Goal: Transaction & Acquisition: Purchase product/service

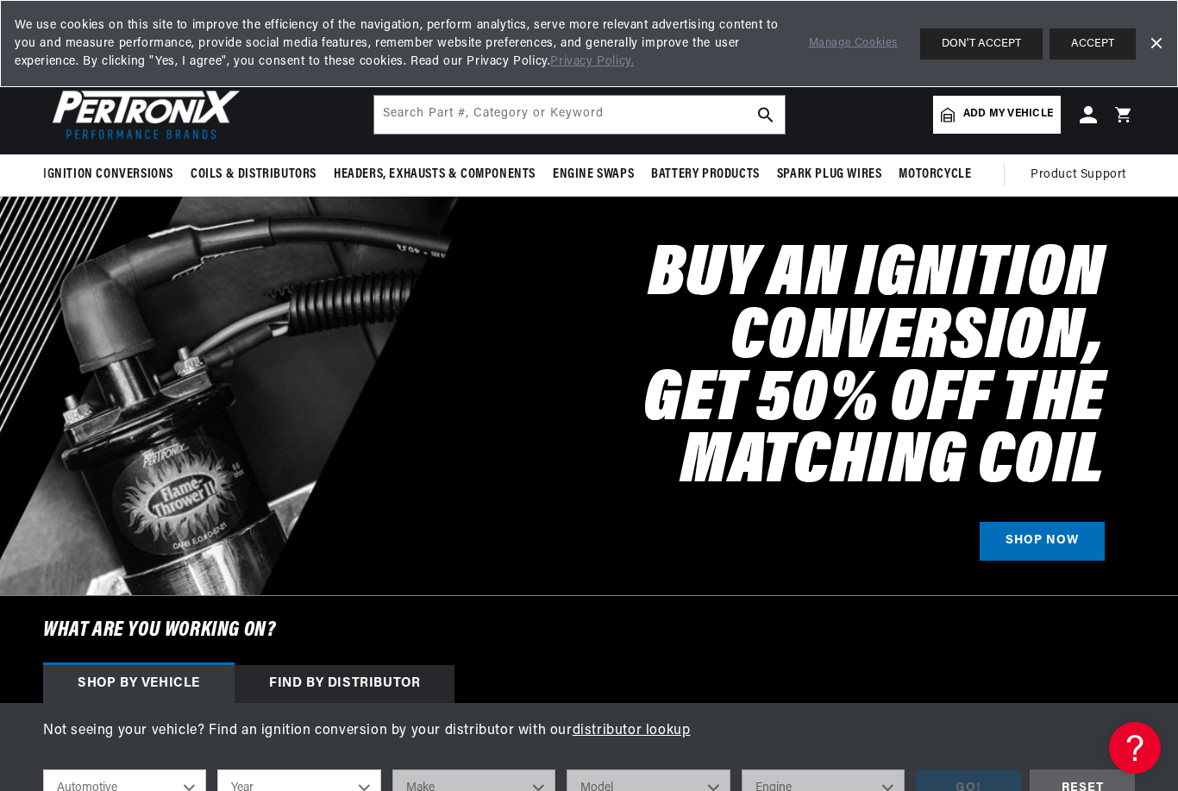
click at [967, 47] on button "DON'T ACCEPT" at bounding box center [981, 43] width 122 height 31
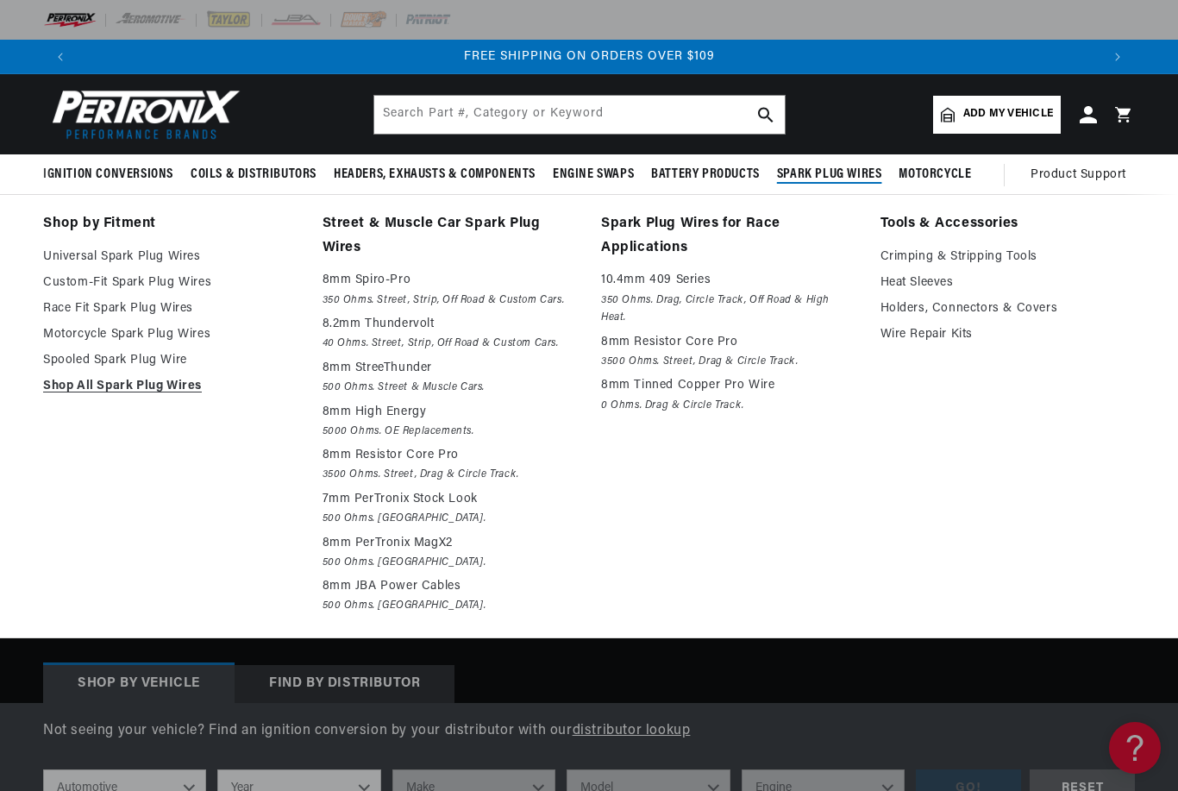
scroll to position [0, 2045]
click at [55, 260] on link "Universal Spark Plug Wires" at bounding box center [170, 257] width 255 height 21
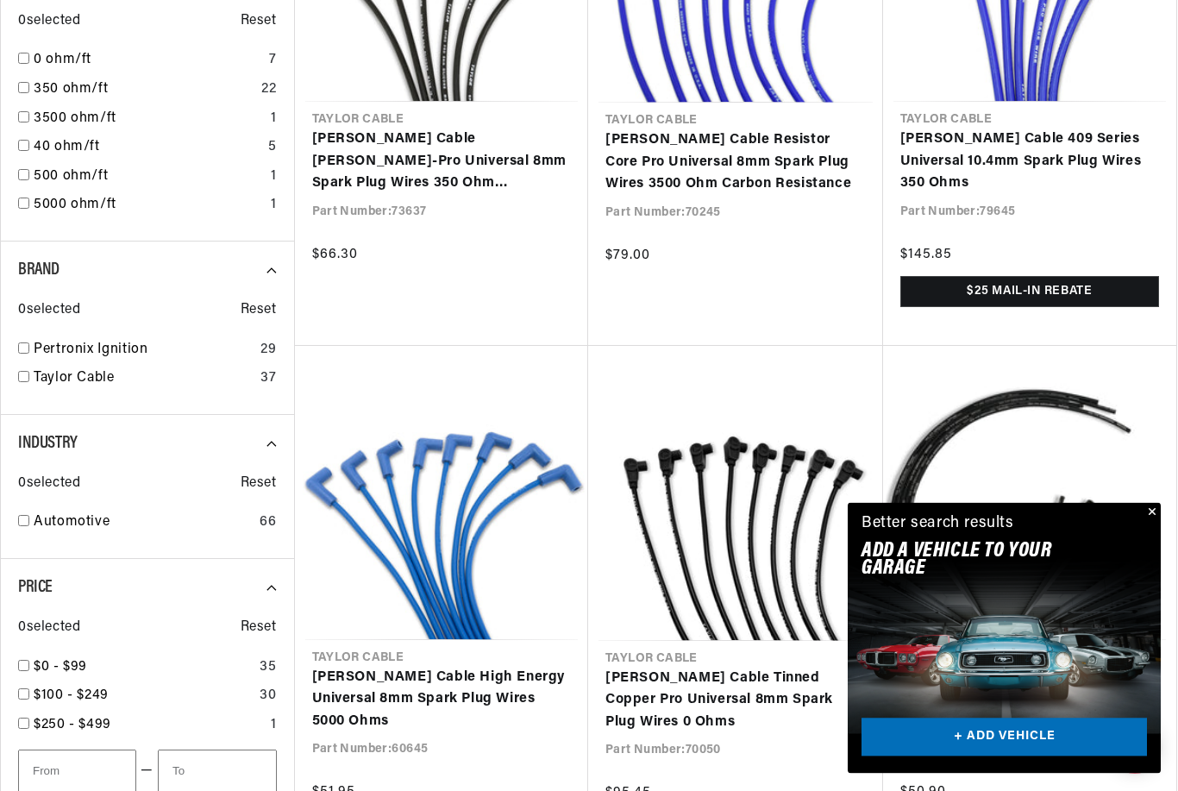
scroll to position [716, 0]
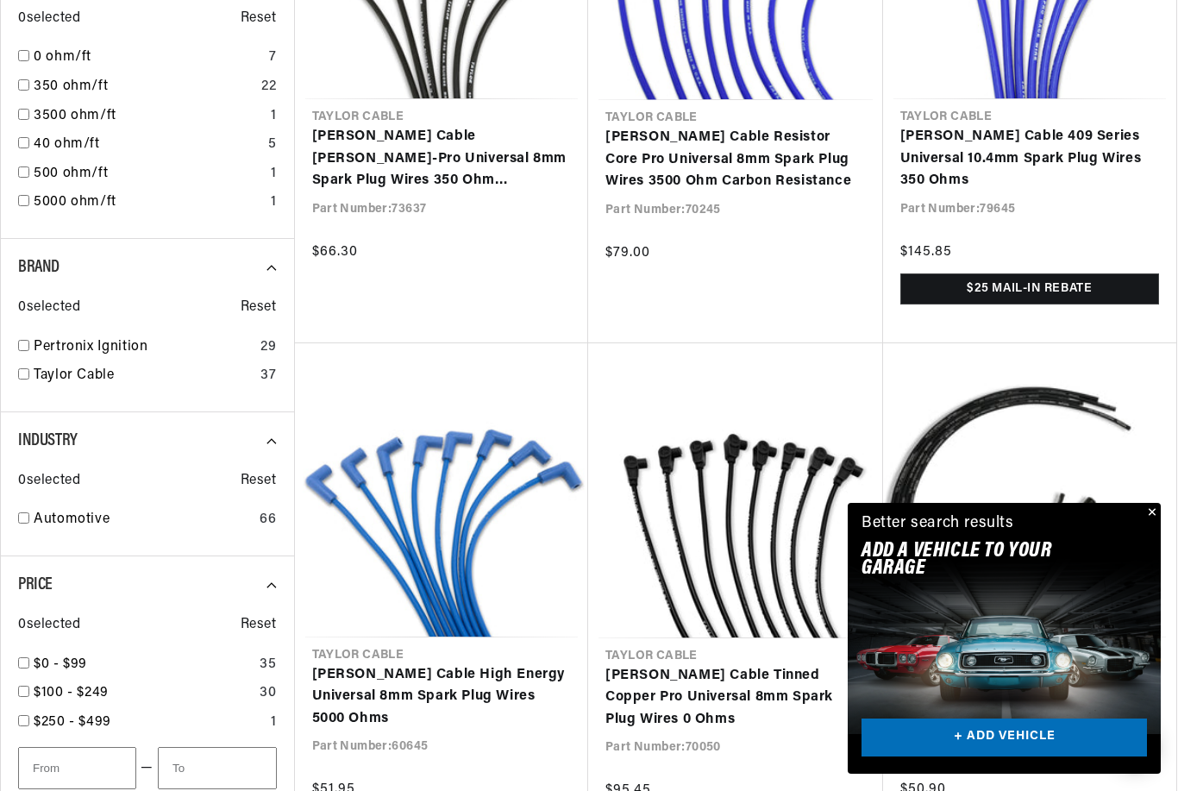
click at [1148, 523] on button "Close" at bounding box center [1150, 513] width 21 height 21
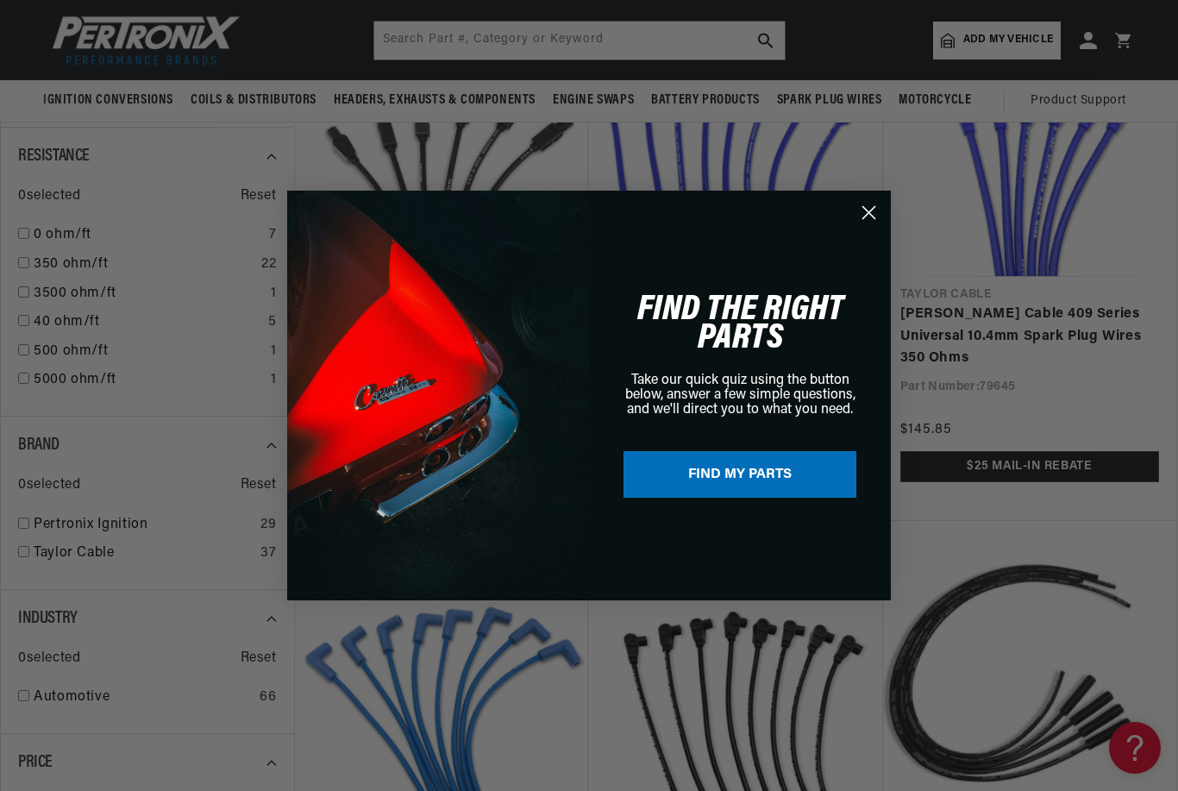
scroll to position [0, 2045]
click at [870, 215] on icon "Close dialog" at bounding box center [869, 213] width 12 height 12
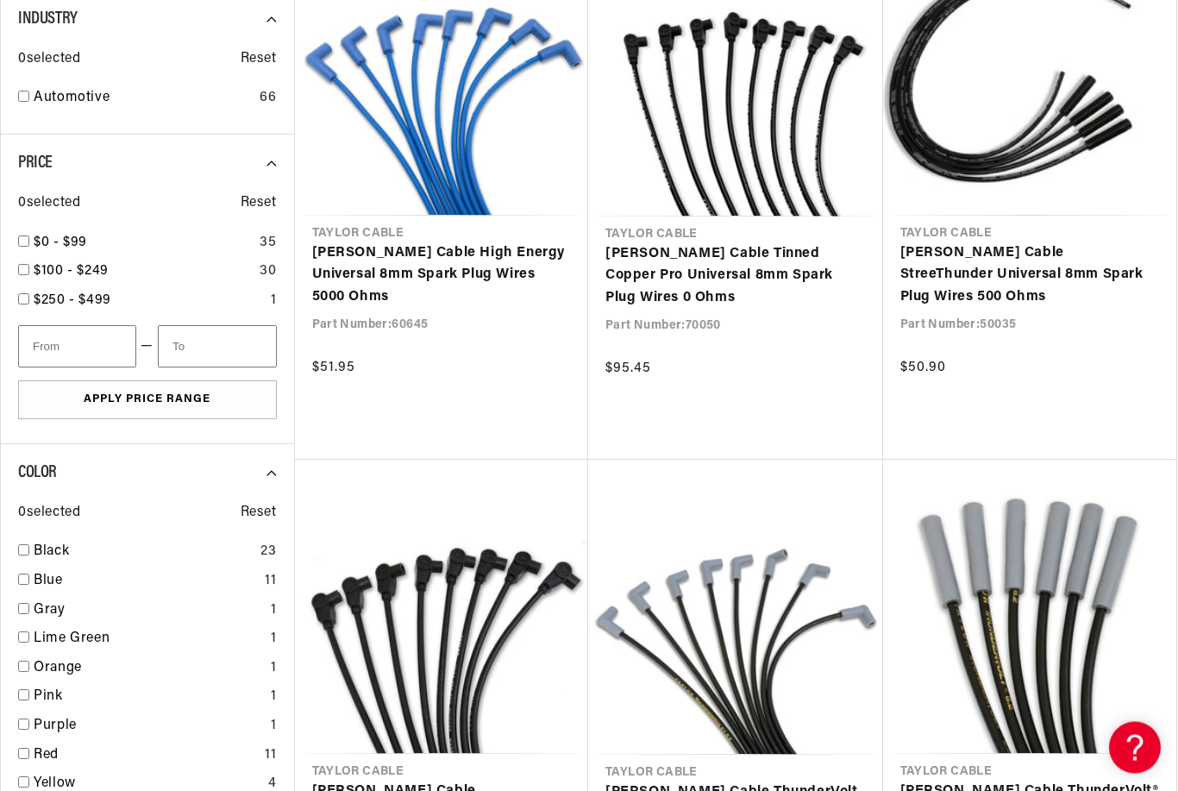
scroll to position [1139, 0]
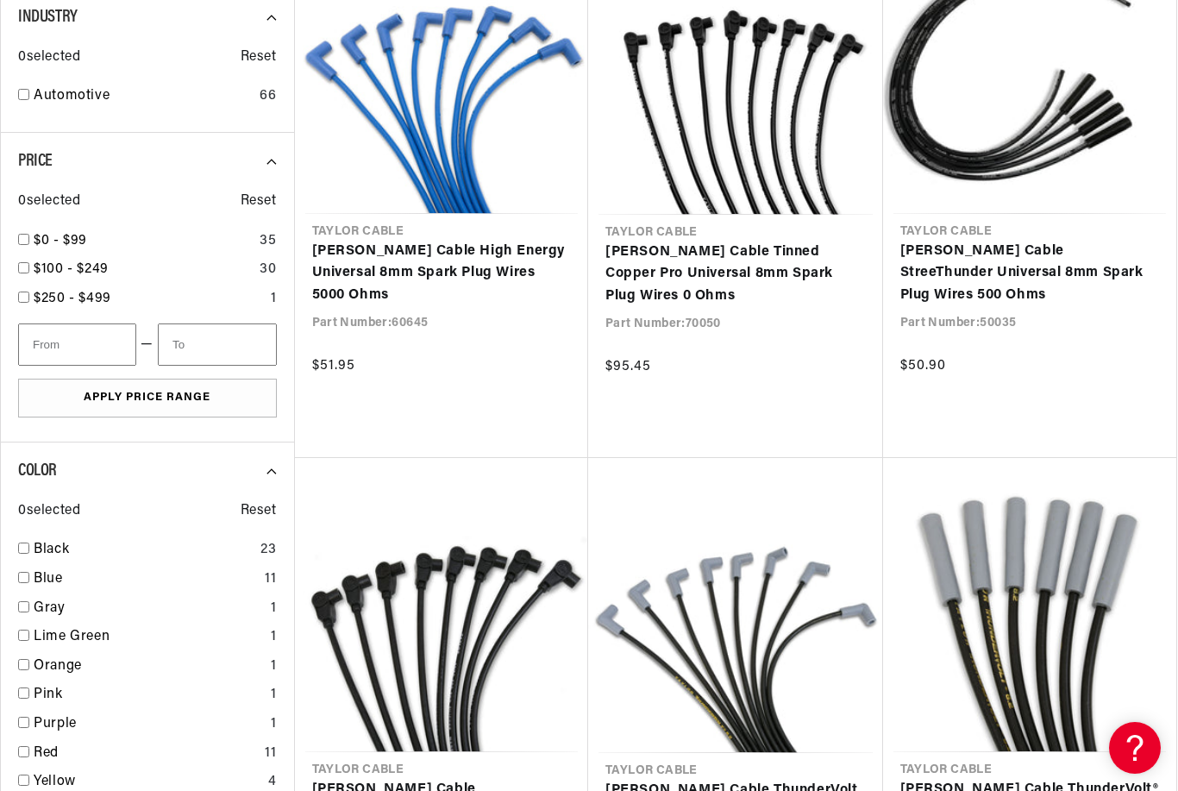
click at [21, 542] on input "checkbox" at bounding box center [23, 547] width 11 height 11
checkbox input "false"
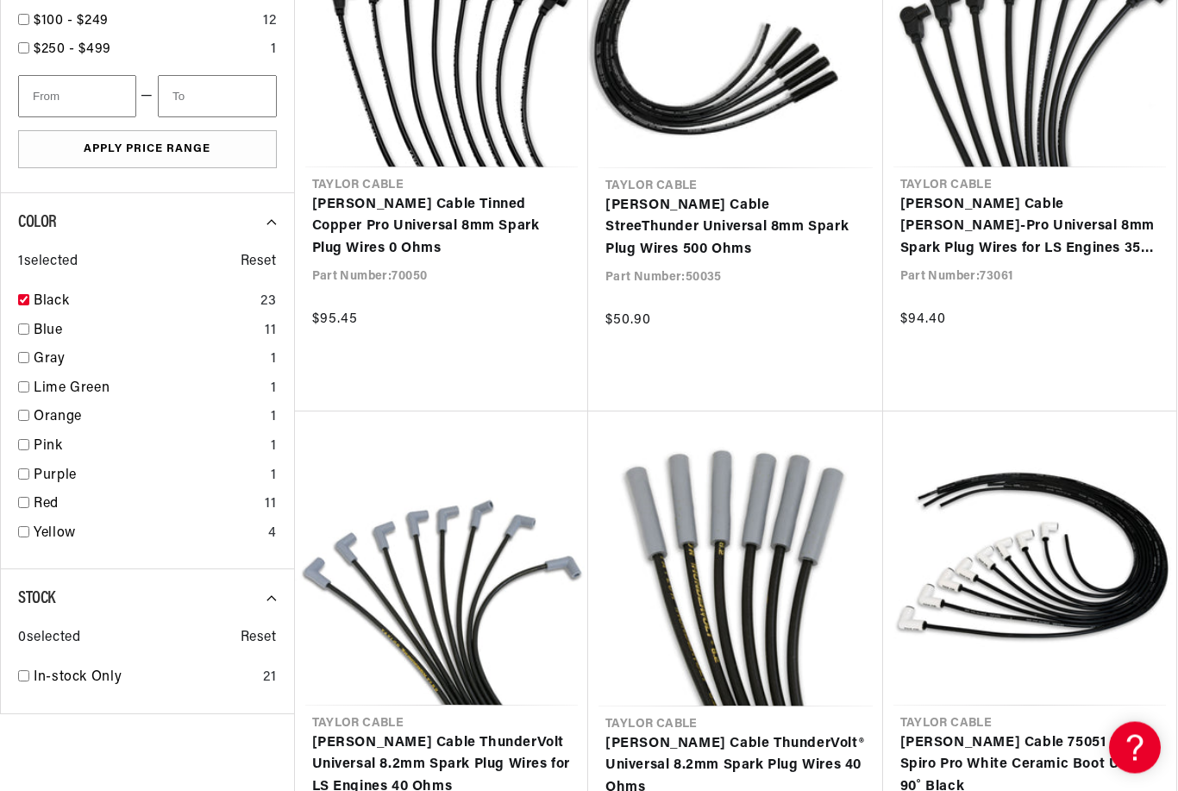
scroll to position [1304, 0]
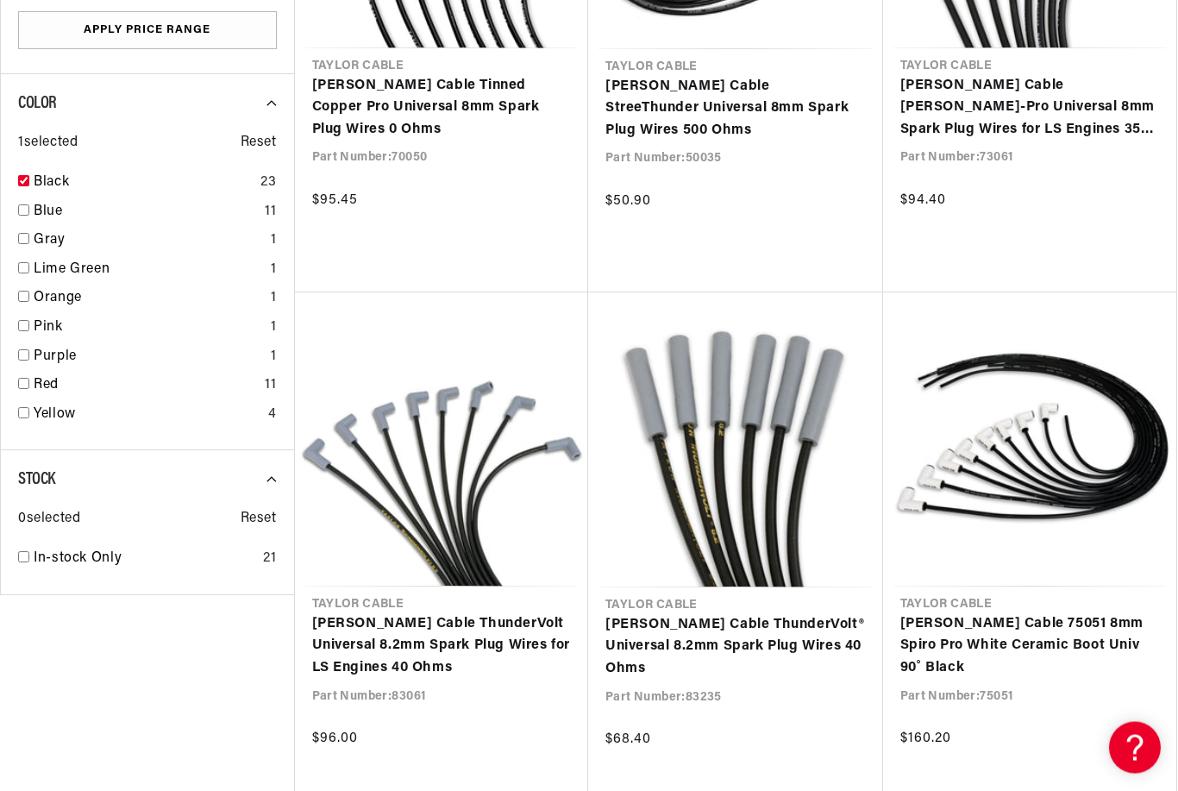
click at [21, 176] on input "checkbox" at bounding box center [23, 181] width 11 height 11
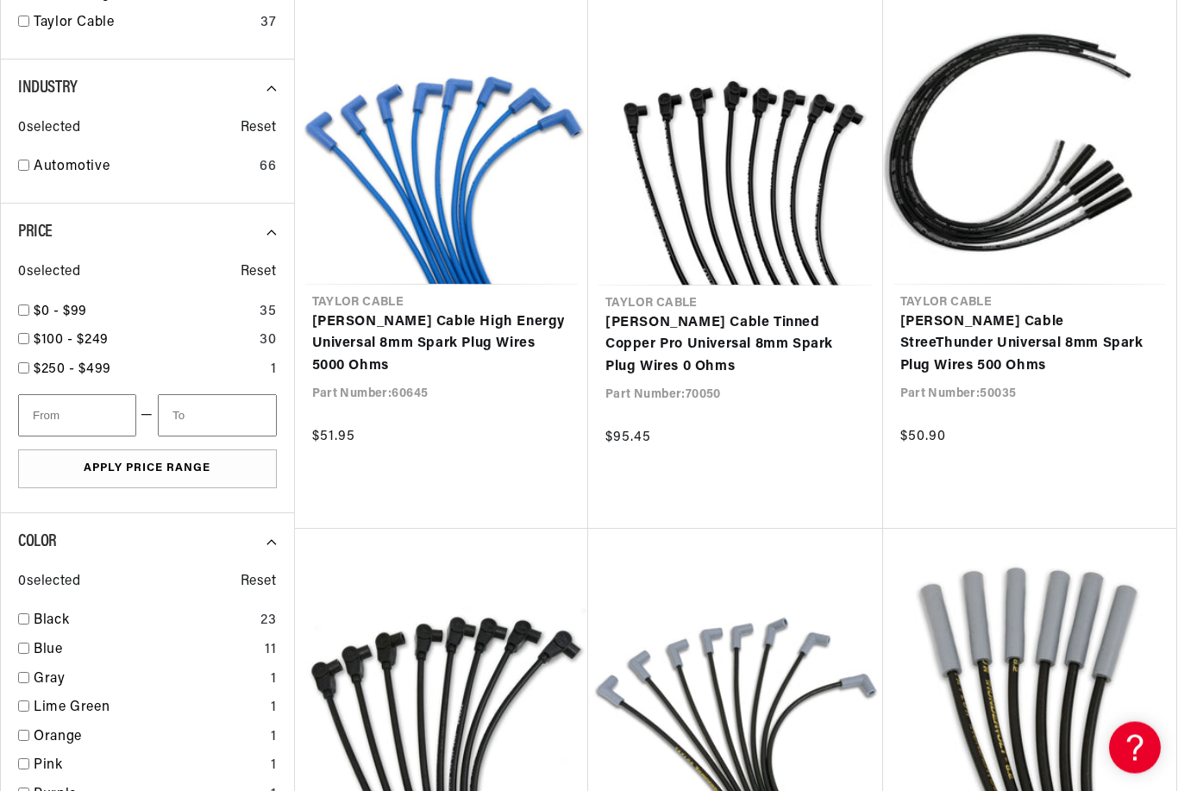
click at [25, 614] on input "checkbox" at bounding box center [23, 619] width 11 height 11
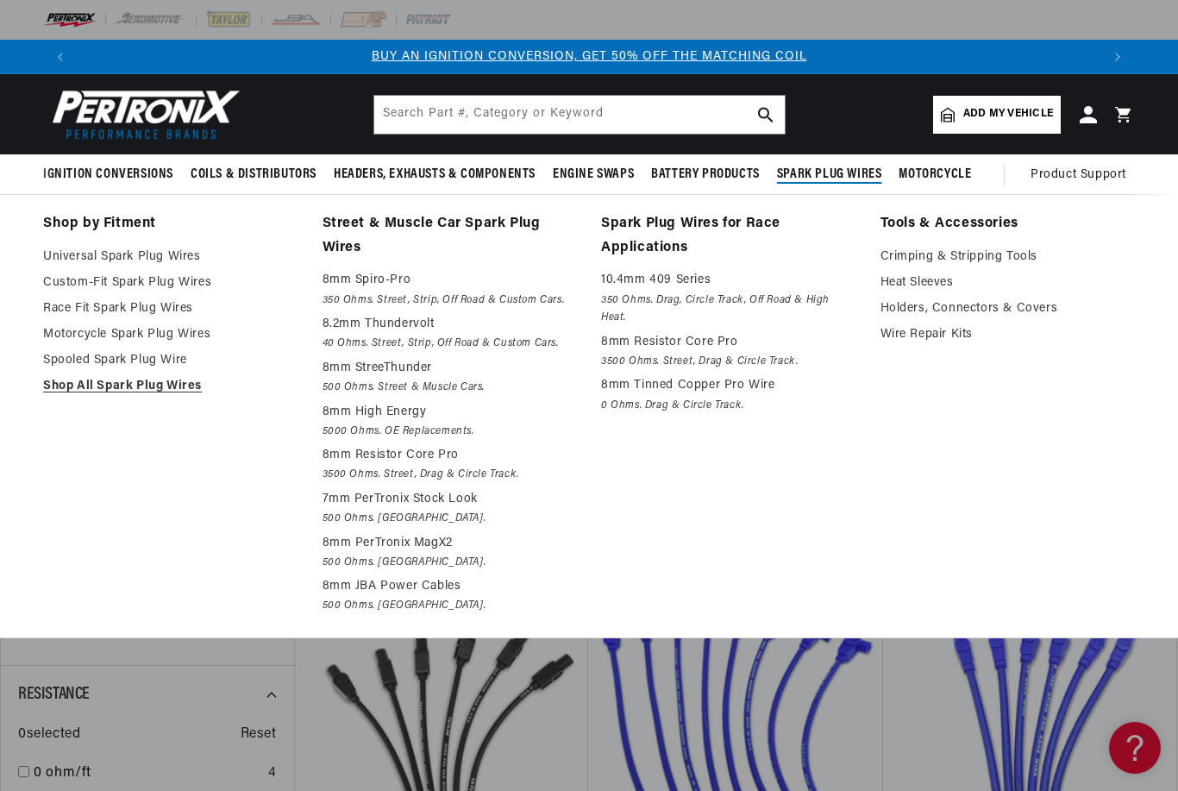
click at [350, 496] on p "7mm PerTronix Stock Look" at bounding box center [449, 499] width 255 height 21
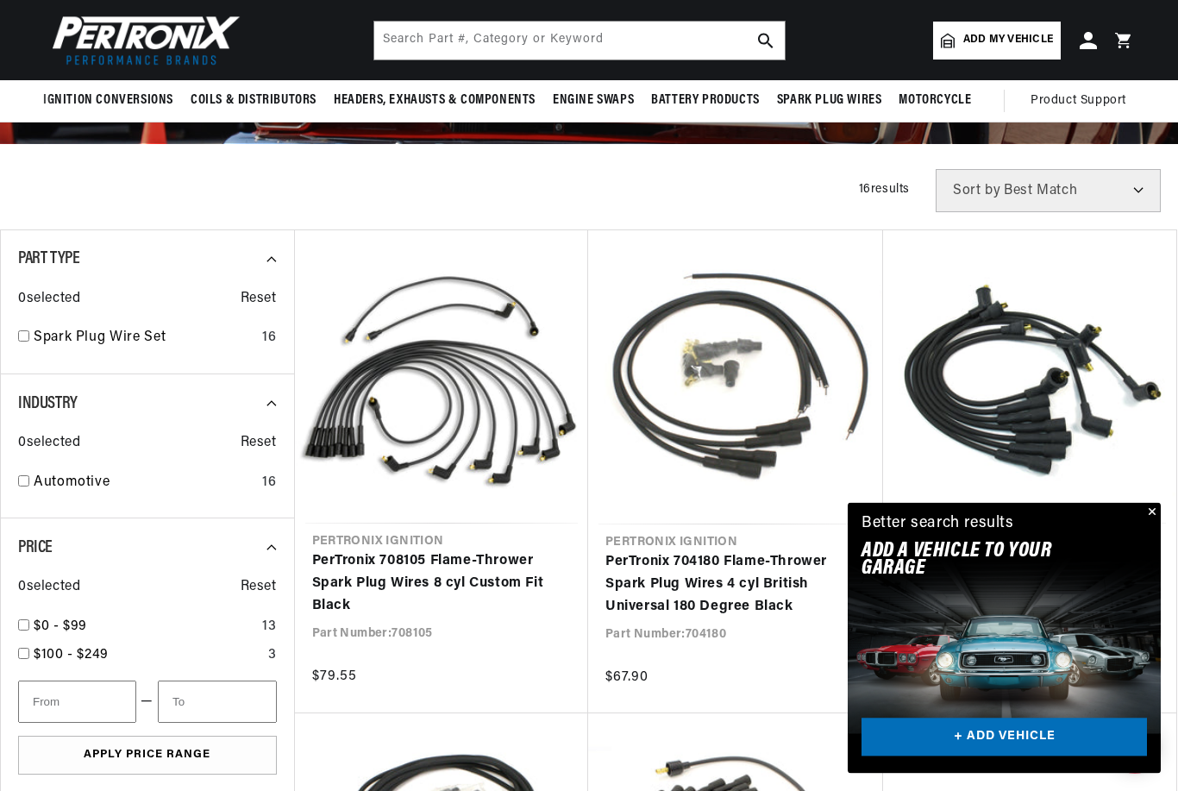
click at [1144, 510] on button "Close" at bounding box center [1150, 513] width 21 height 21
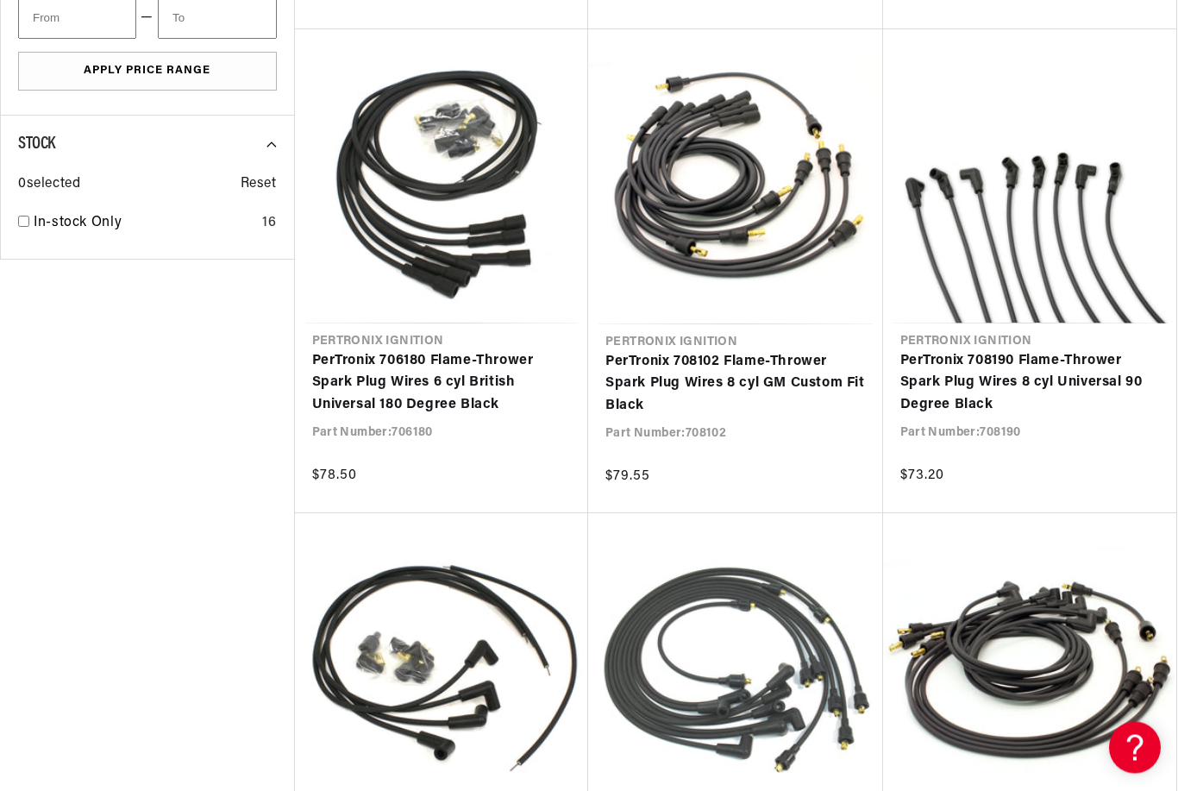
scroll to position [0, 2045]
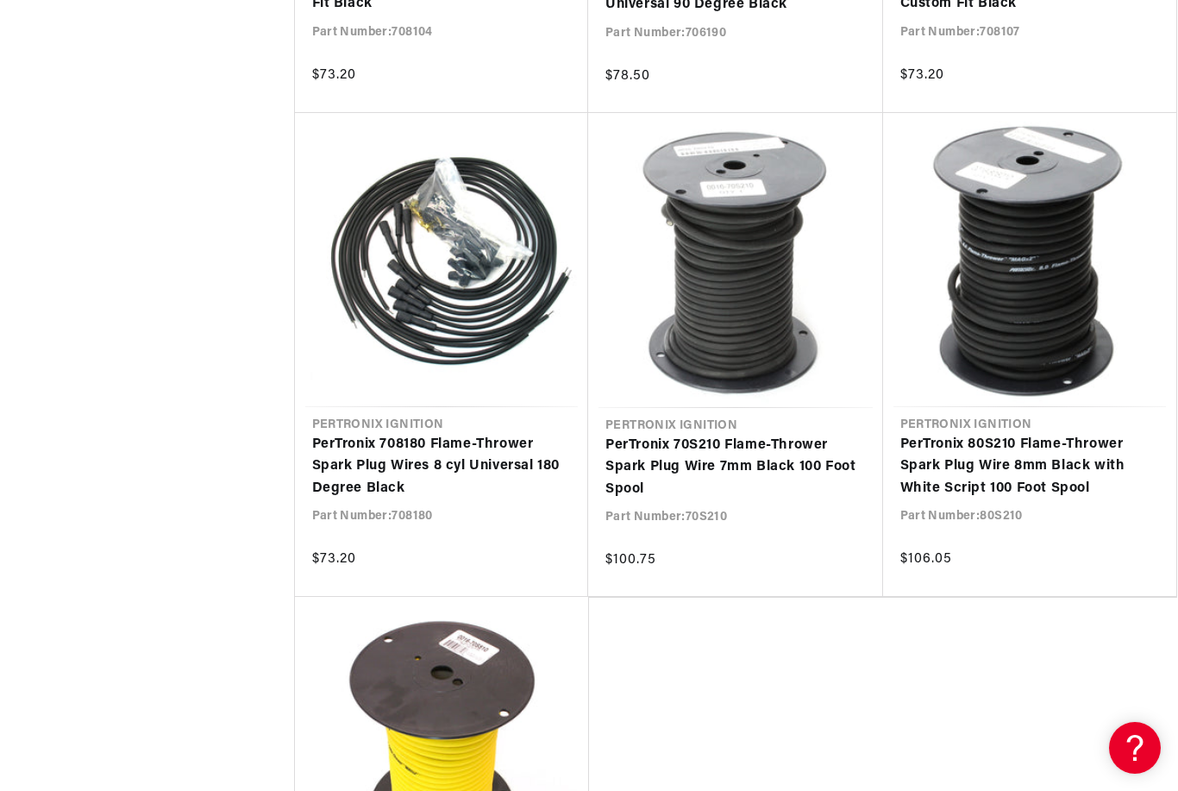
scroll to position [0, 1022]
click at [347, 468] on link "PerTronix 708180 Flame-Thrower Spark Plug Wires 8 cyl Universal 180 Degree Black" at bounding box center [441, 467] width 259 height 66
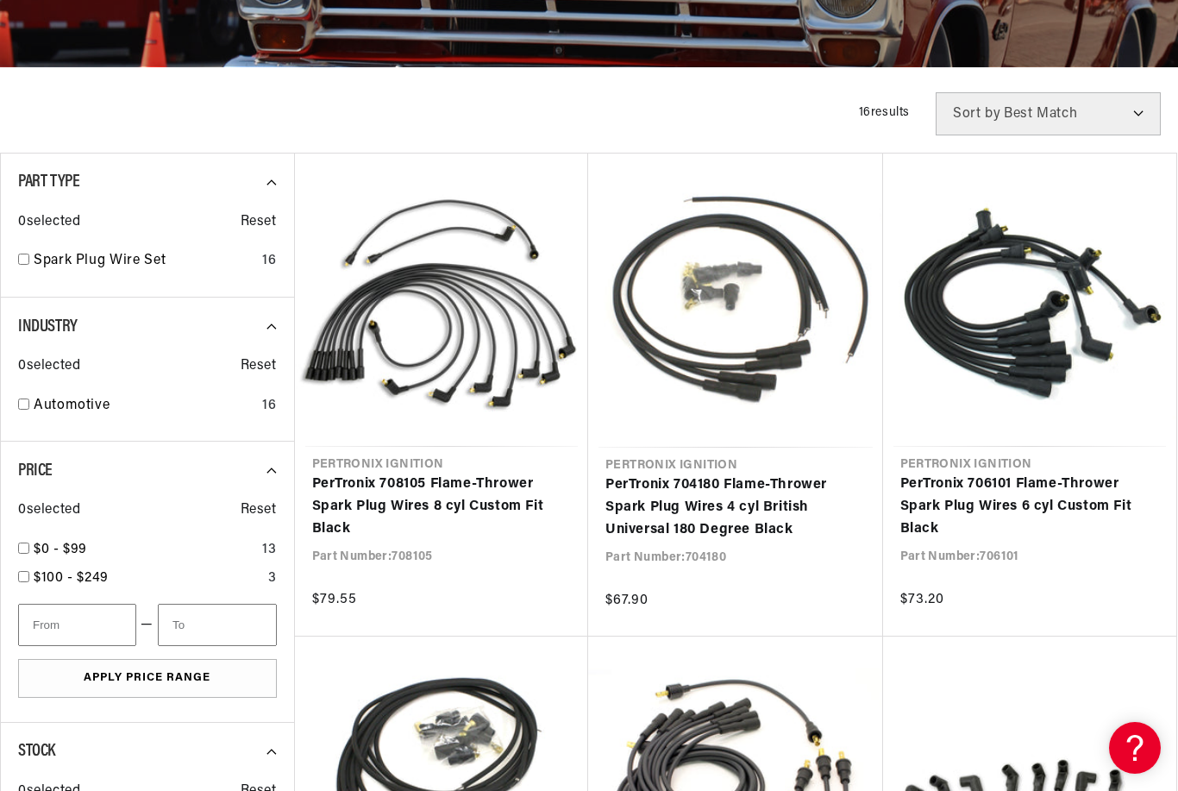
scroll to position [0, 2045]
click at [348, 510] on link "PerTronix 708105 Flame-Thrower Spark Plug Wires 8 cyl Custom Fit Black" at bounding box center [441, 506] width 259 height 66
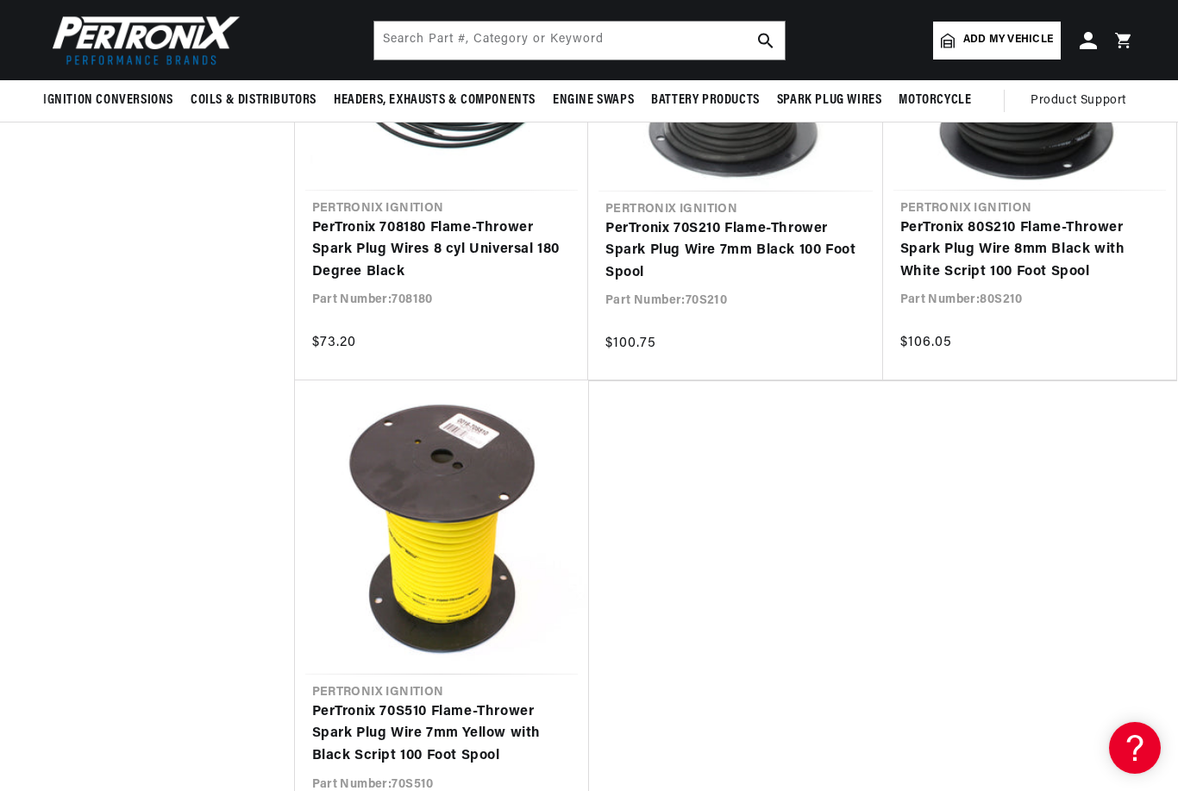
scroll to position [2572, 0]
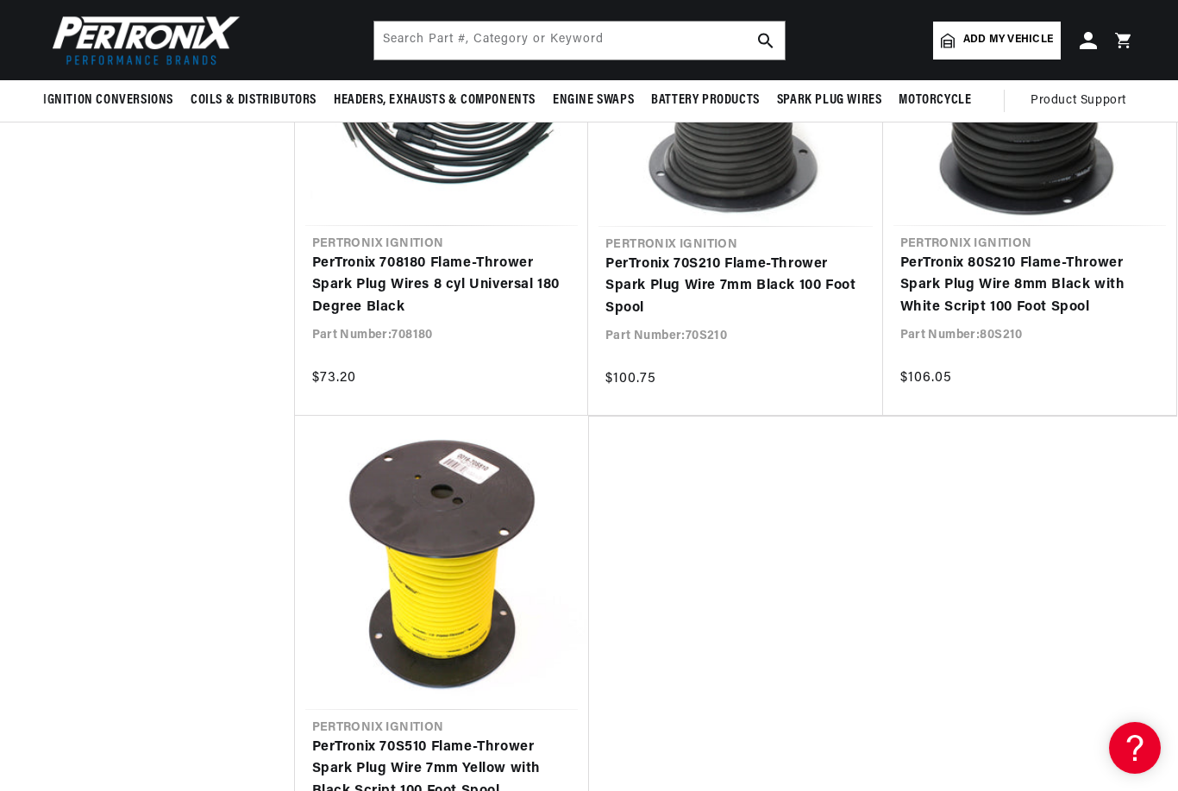
click at [332, 291] on link "PerTronix 708180 Flame-Thrower Spark Plug Wires 8 cyl Universal 180 Degree Black" at bounding box center [441, 286] width 259 height 66
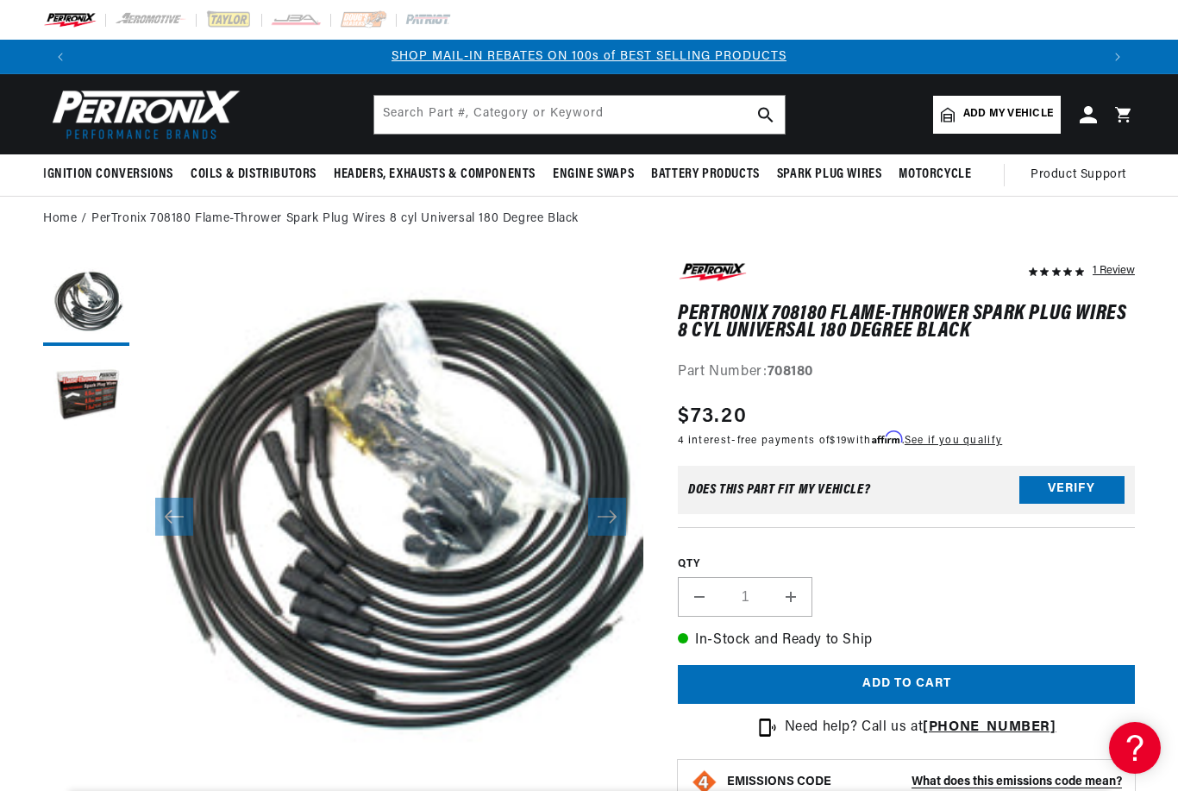
scroll to position [0, 1367]
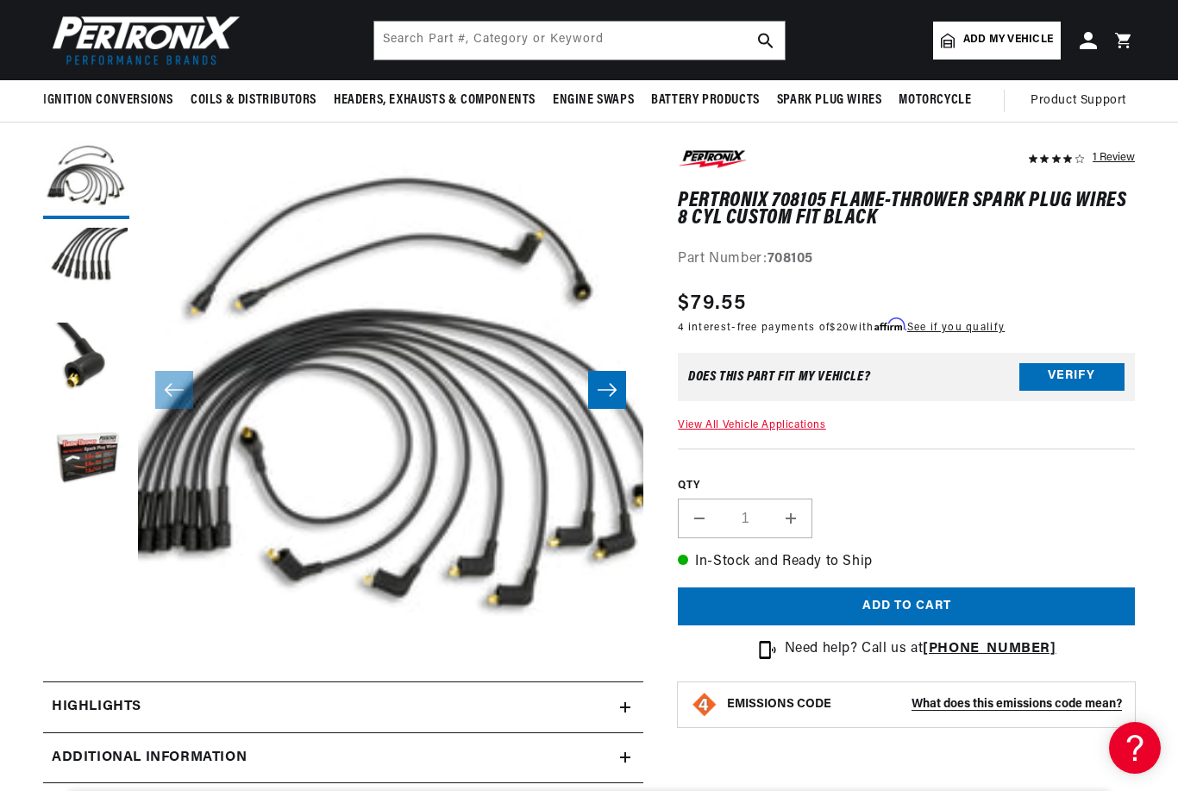
scroll to position [122, 0]
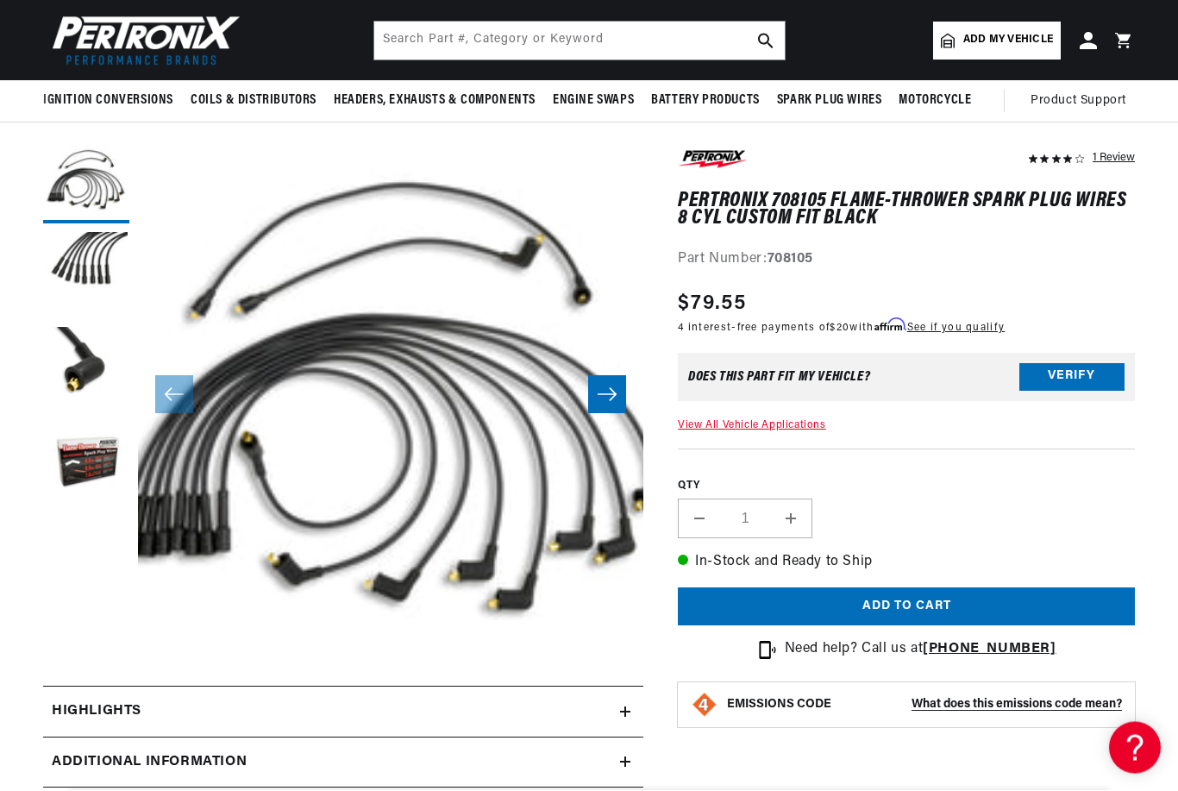
click at [77, 375] on button "Load image 3 in gallery view" at bounding box center [86, 371] width 86 height 86
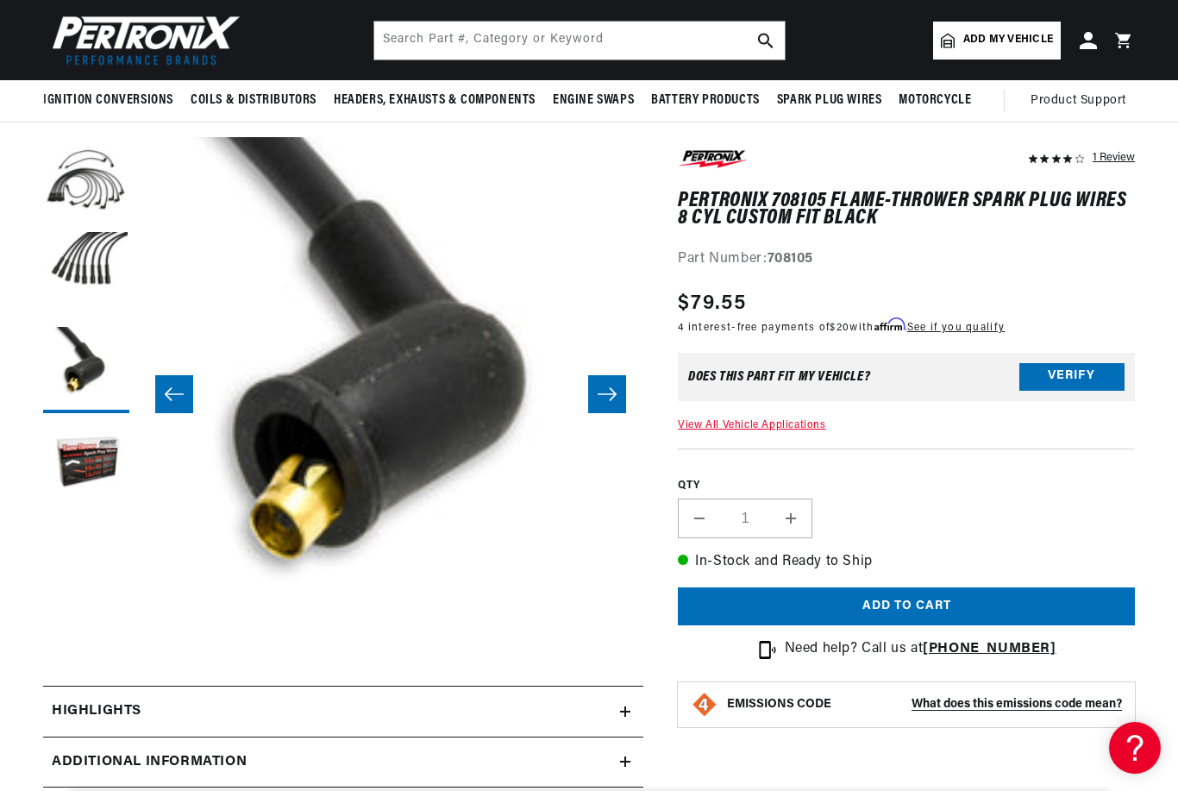
scroll to position [0, 0]
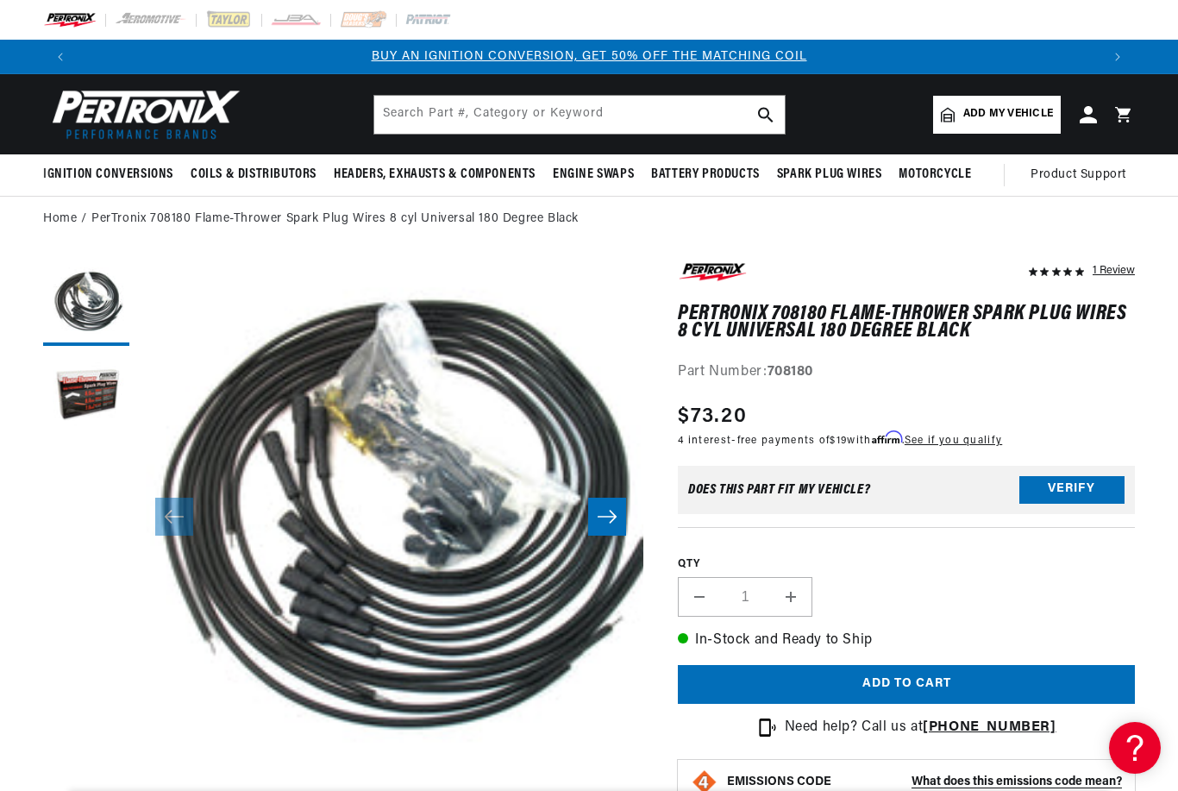
click at [84, 389] on button "Load image 2 in gallery view" at bounding box center [86, 397] width 86 height 86
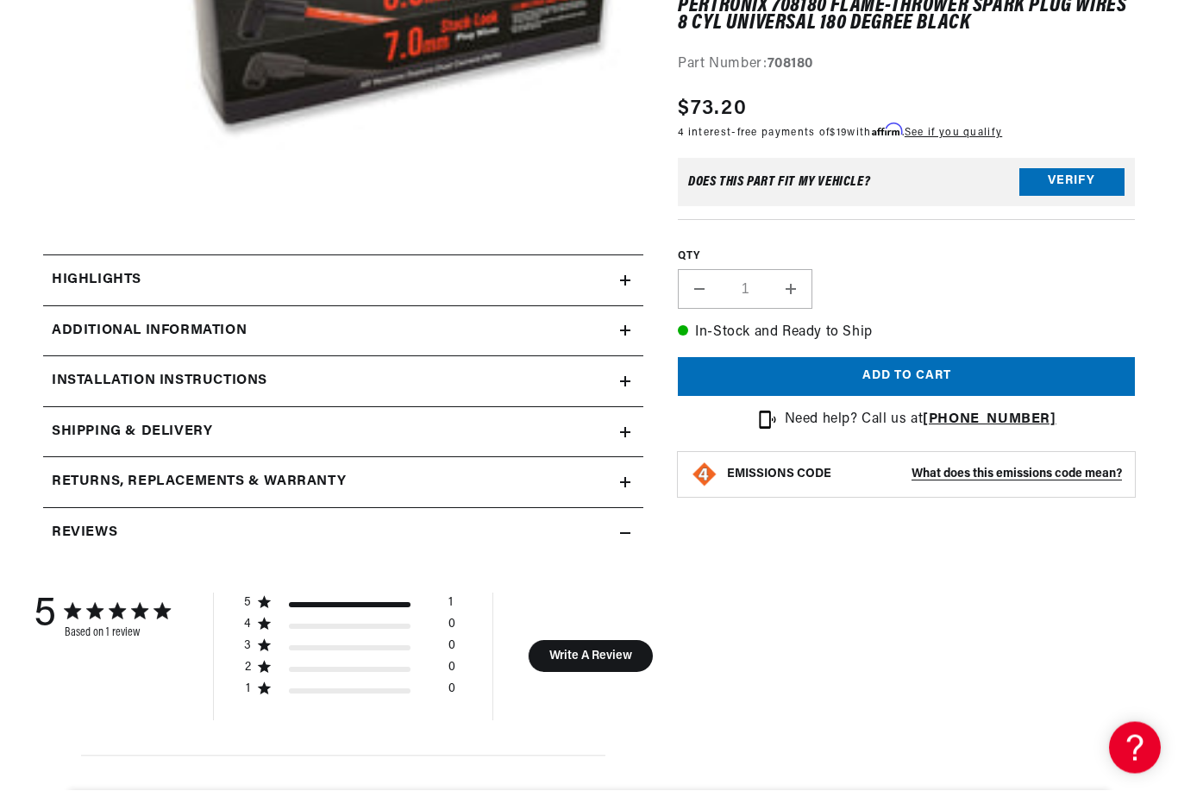
scroll to position [554, 0]
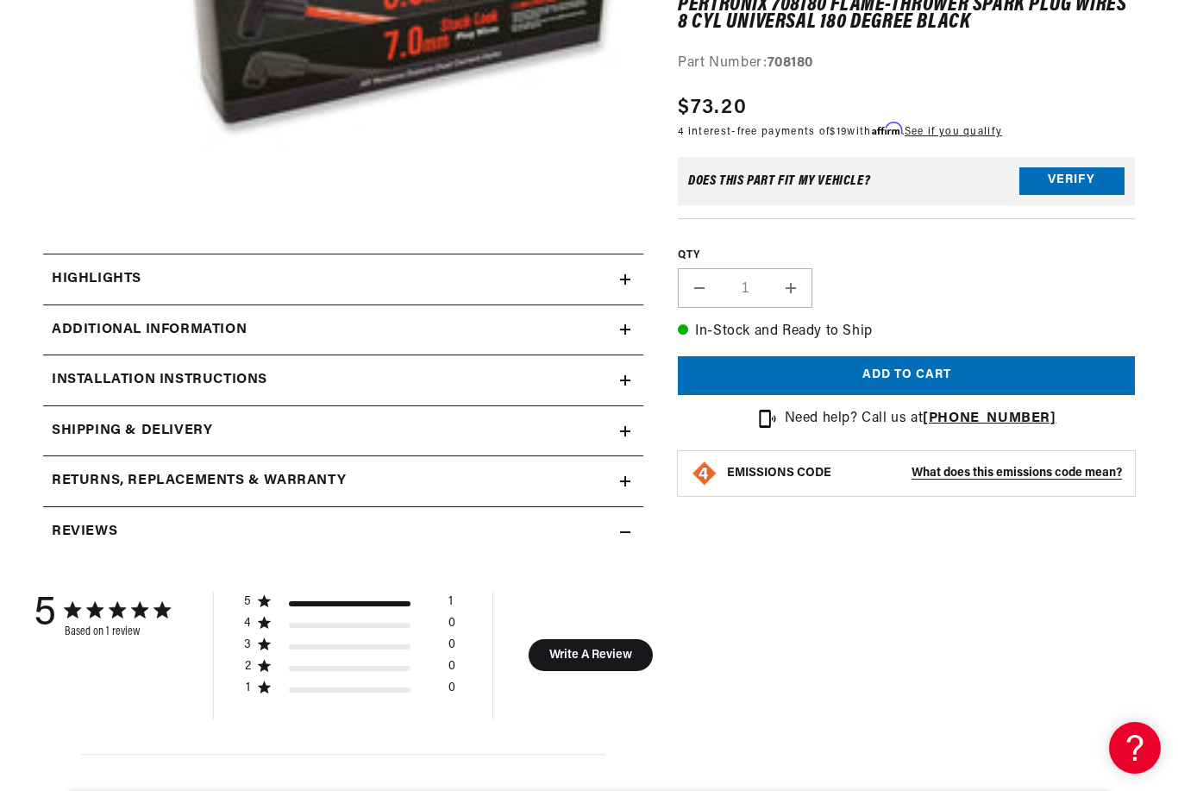
click at [621, 329] on icon at bounding box center [625, 329] width 10 height 0
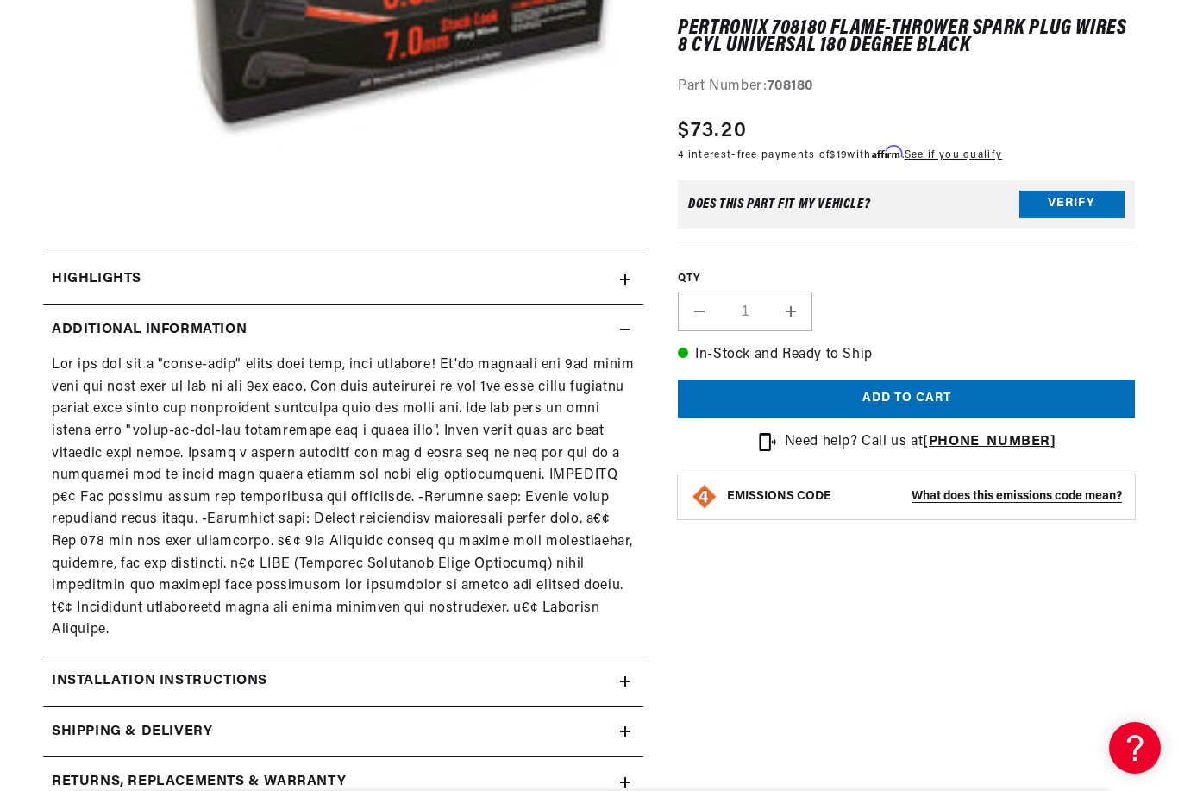
click at [625, 283] on icon at bounding box center [625, 279] width 0 height 10
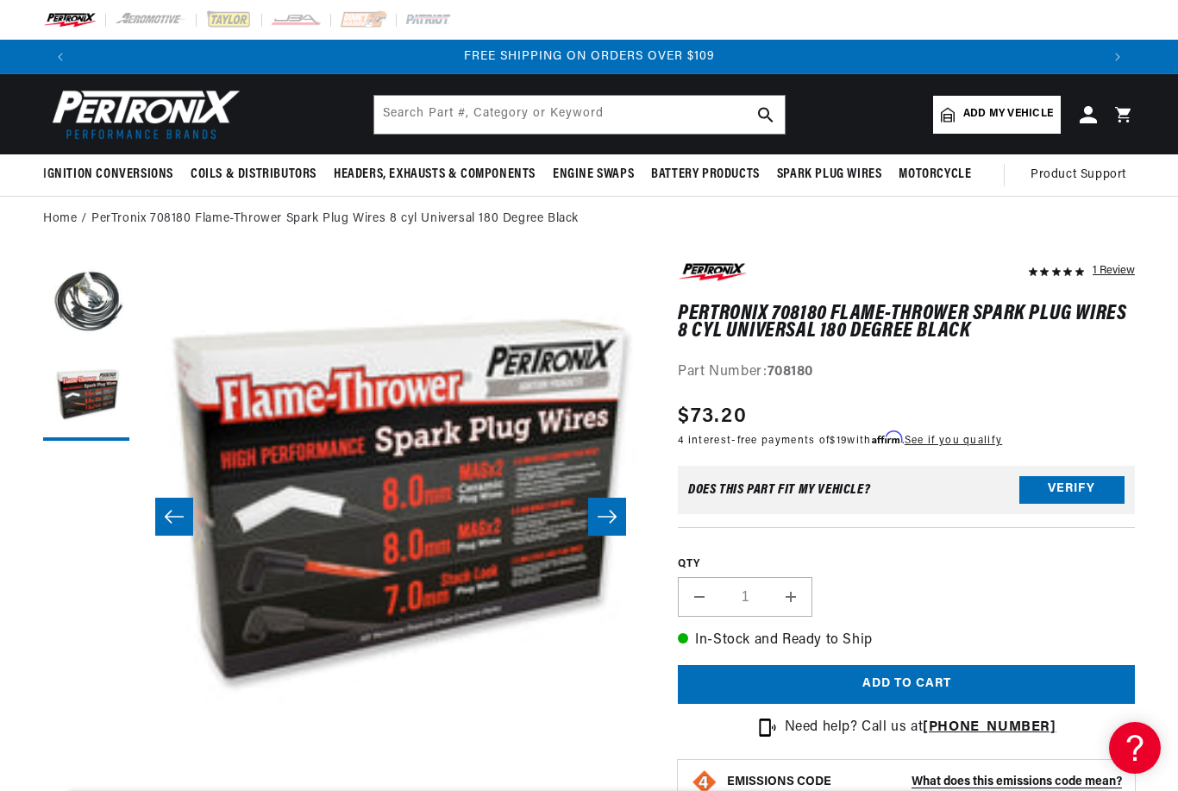
scroll to position [0, 2045]
click at [85, 322] on button "Load image 1 in gallery view" at bounding box center [86, 302] width 86 height 86
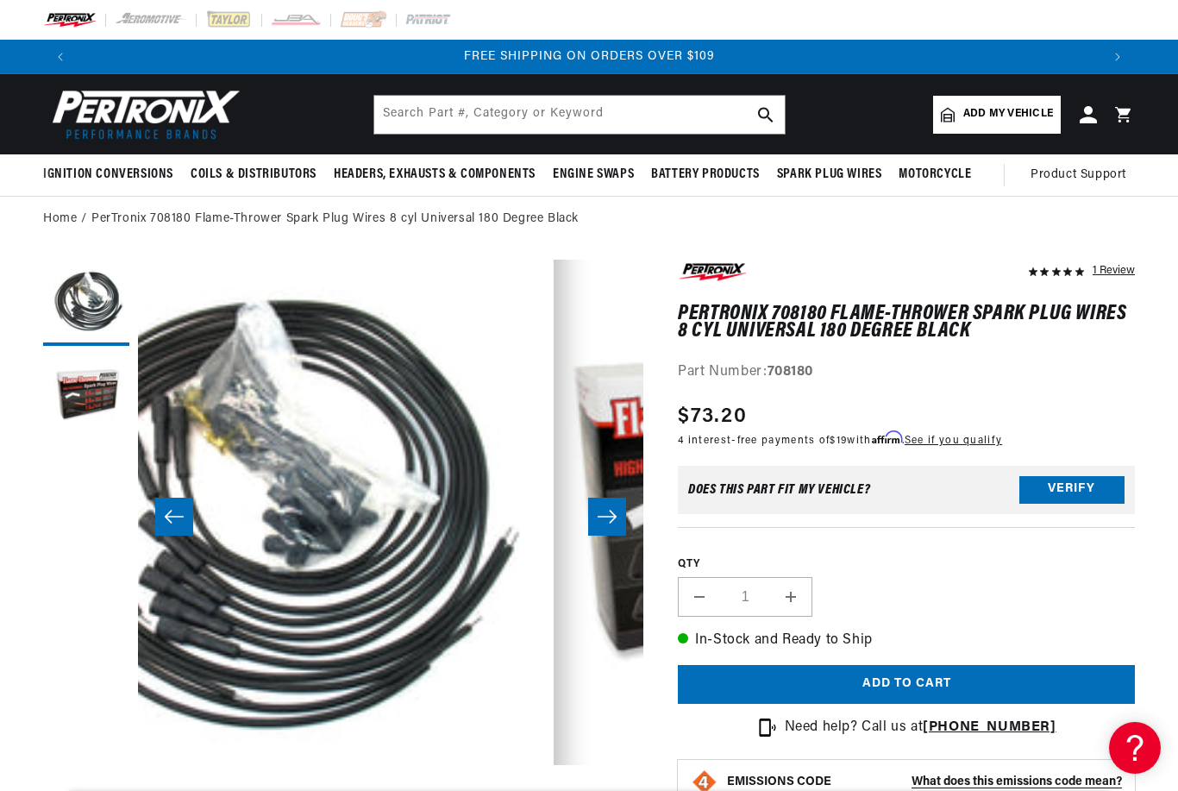
scroll to position [0, 0]
